Goal: Task Accomplishment & Management: Manage account settings

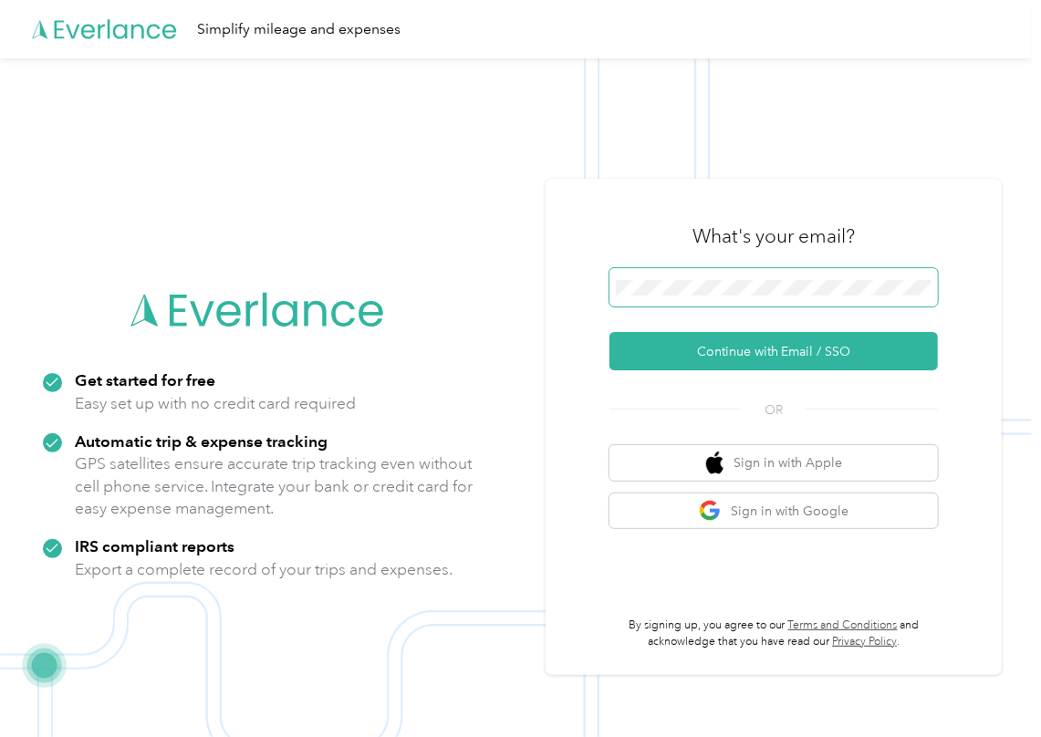
click at [684, 300] on span at bounding box center [773, 287] width 328 height 38
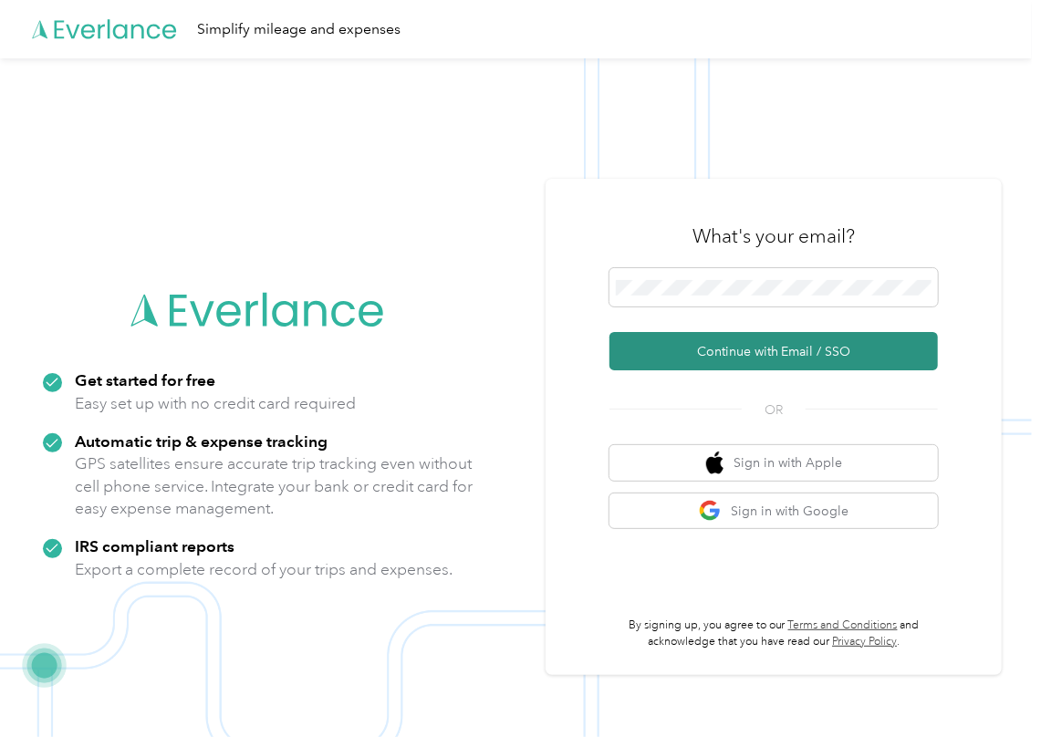
click at [661, 337] on button "Continue with Email / SSO" at bounding box center [773, 351] width 328 height 38
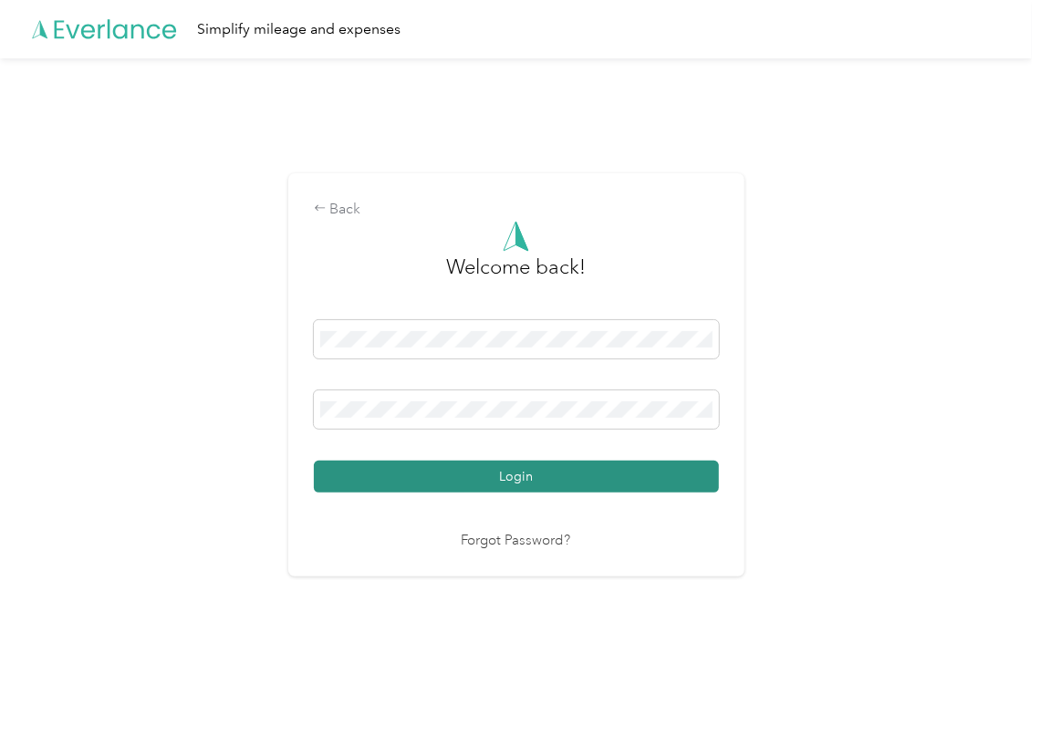
click at [402, 475] on button "Login" at bounding box center [516, 477] width 405 height 32
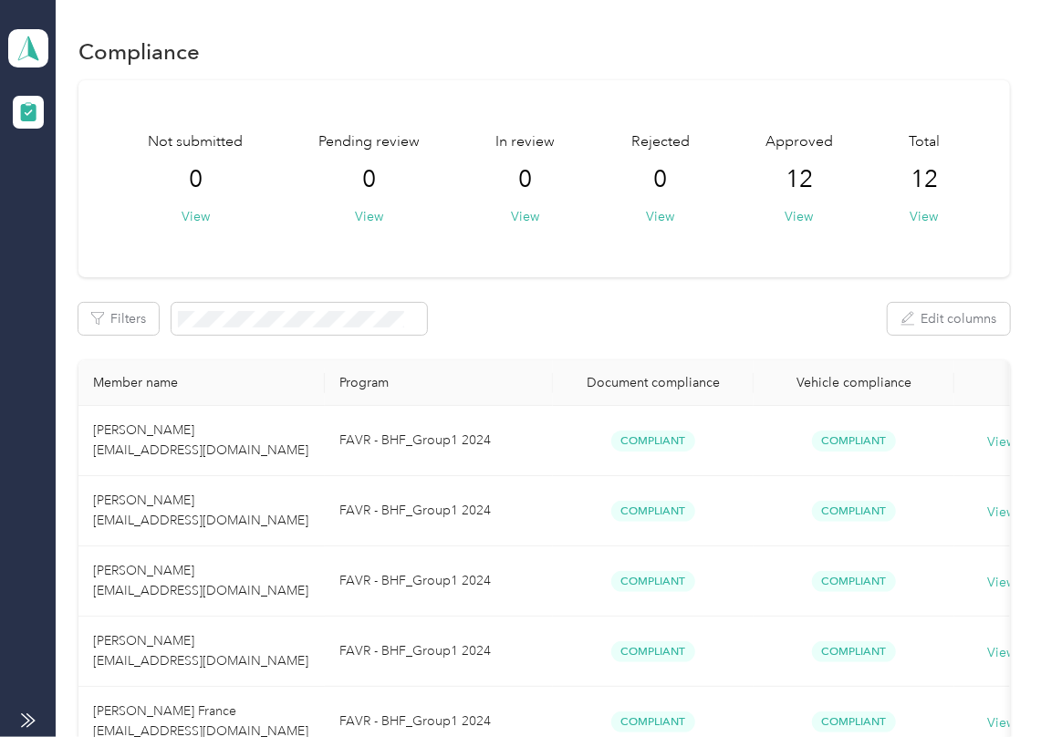
click at [710, 292] on div "Not submitted 0 View Pending review 0 View In review 0 View Rejected 0 View App…" at bounding box center [543, 694] width 931 height 1228
click at [35, 36] on icon at bounding box center [28, 49] width 27 height 26
click at [82, 192] on div "Log out" at bounding box center [59, 191] width 70 height 19
